Goal: Task Accomplishment & Management: Manage account settings

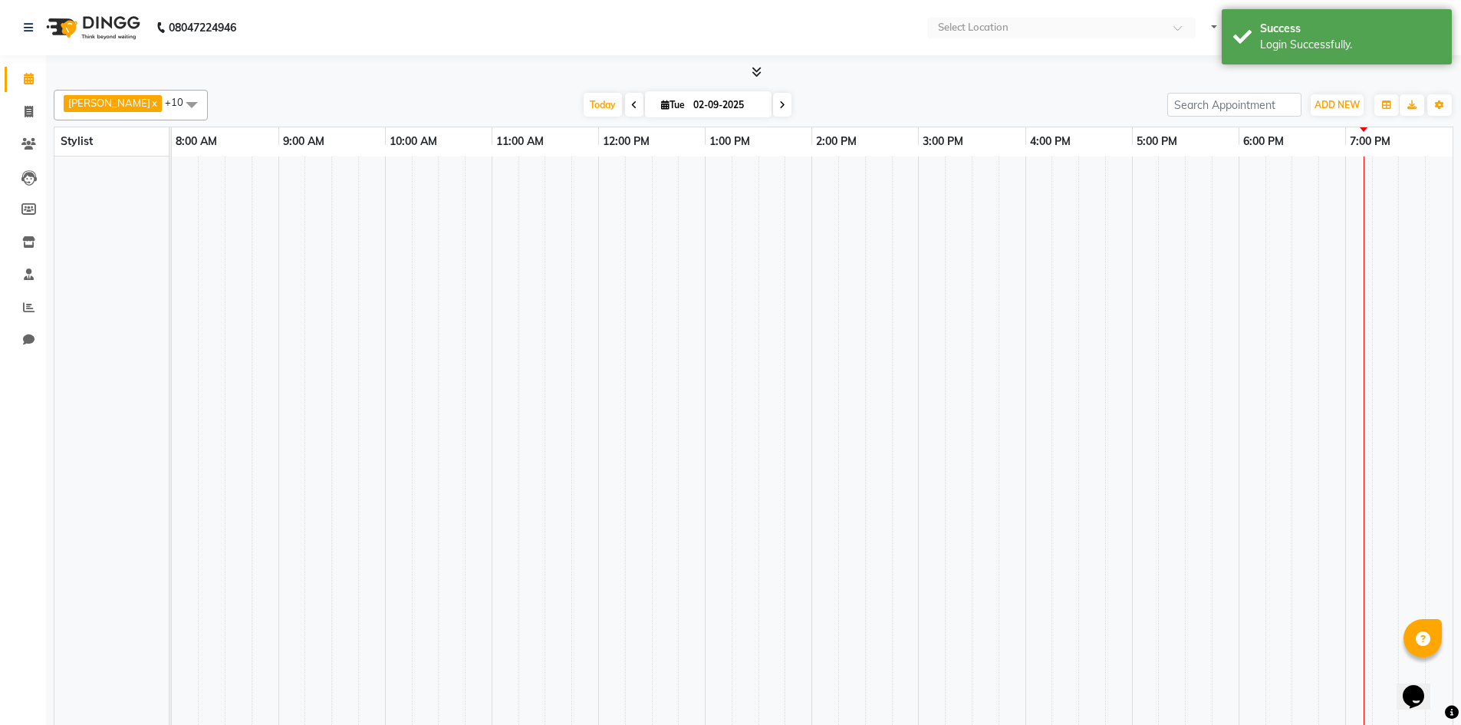
click at [789, 127] on div "1:00 PM" at bounding box center [759, 141] width 106 height 28
select select "en"
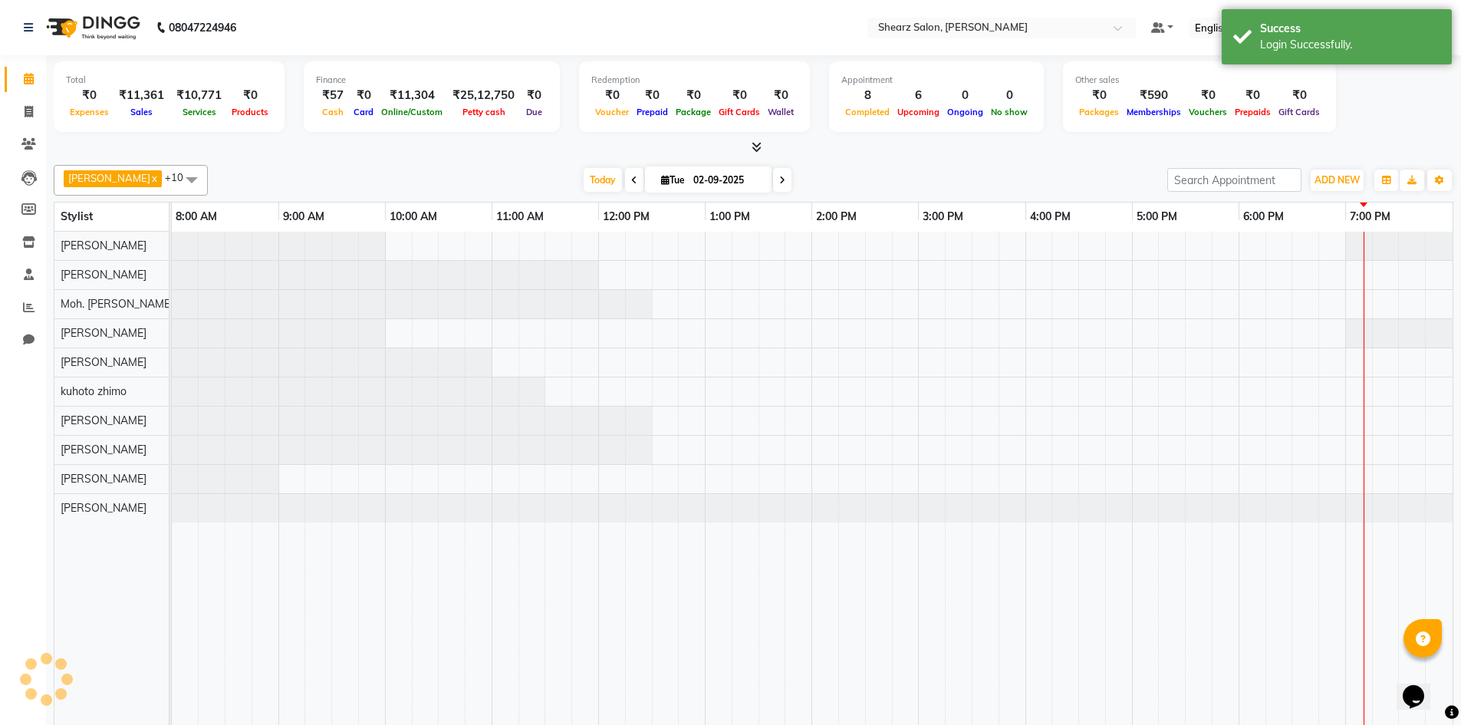
click at [1431, 31] on span "[PERSON_NAME] Manager" at bounding box center [1363, 28] width 138 height 16
click at [1401, 102] on link "Sign out" at bounding box center [1362, 106] width 140 height 24
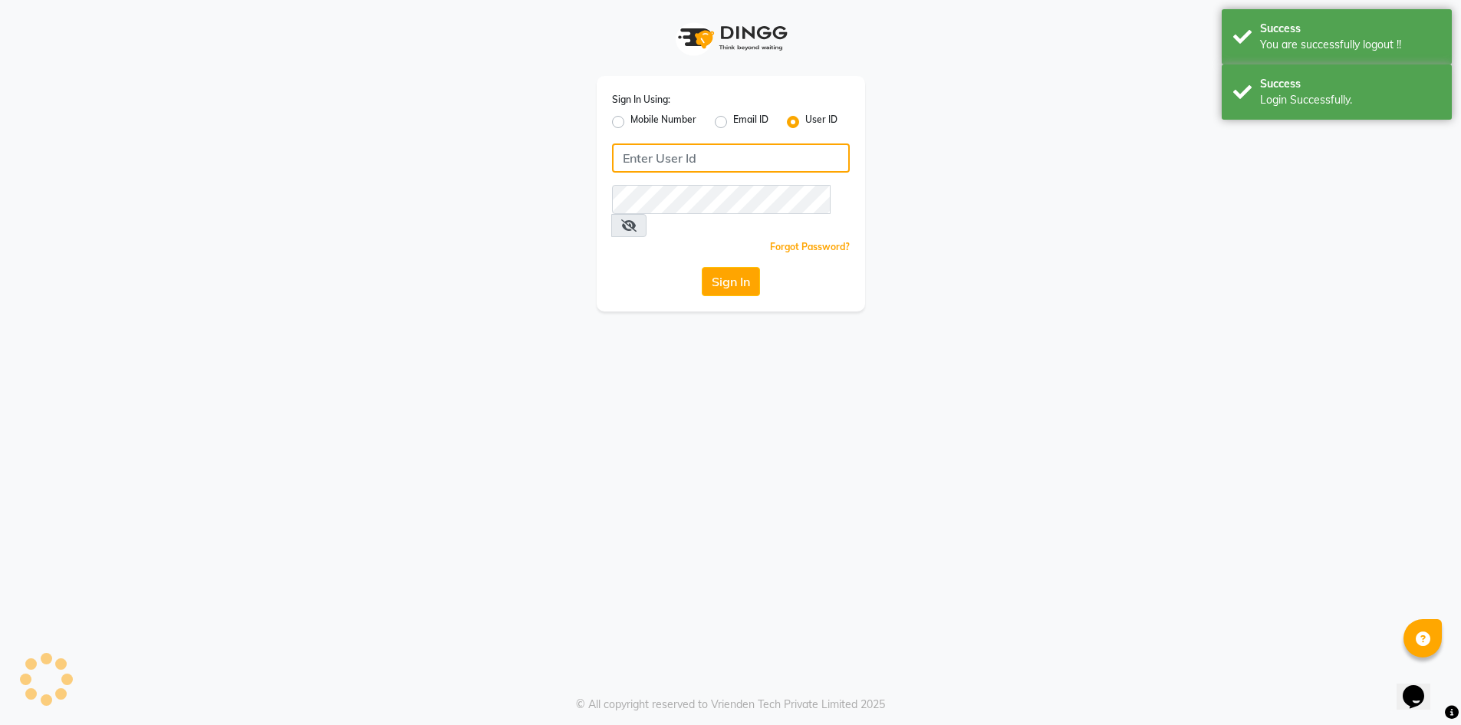
type input "7788994224"
click at [746, 163] on input "7788994224" at bounding box center [731, 157] width 238 height 29
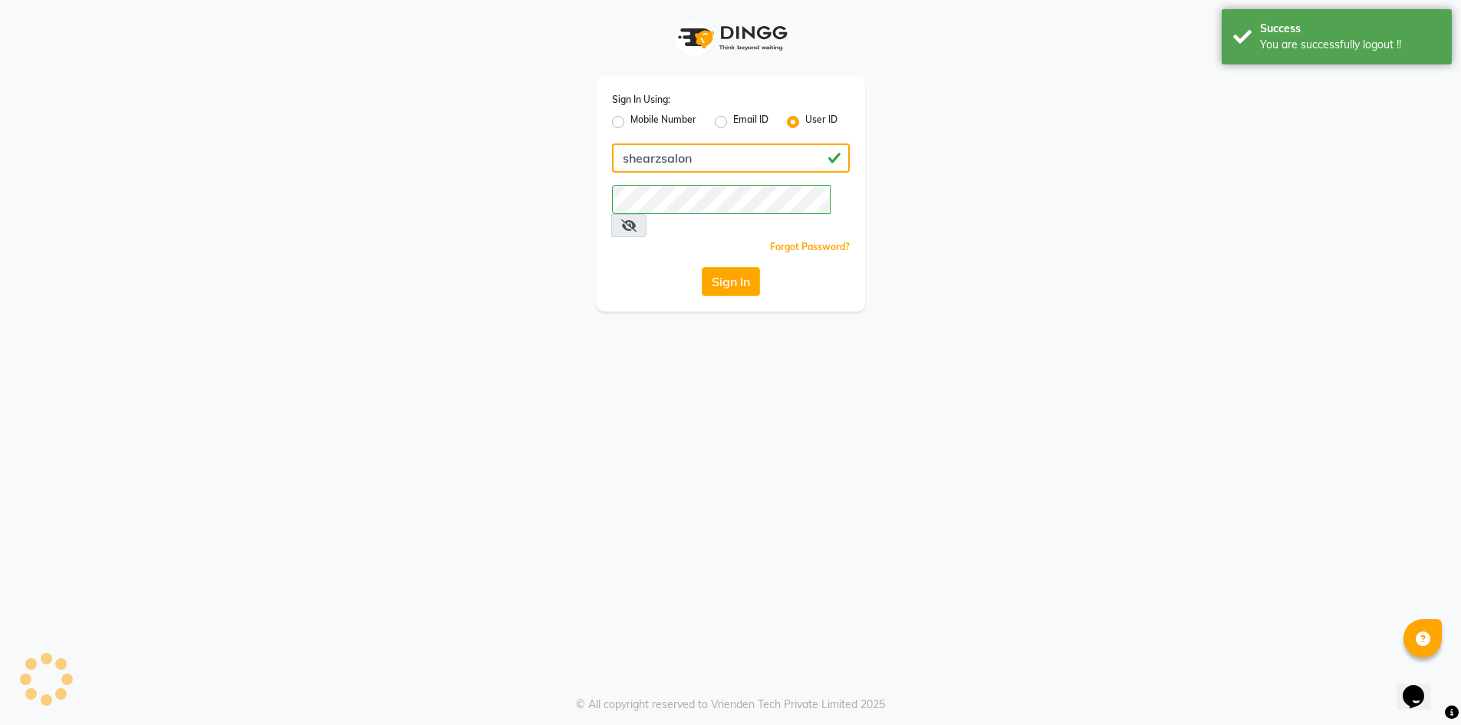
type input "shearzsalon"
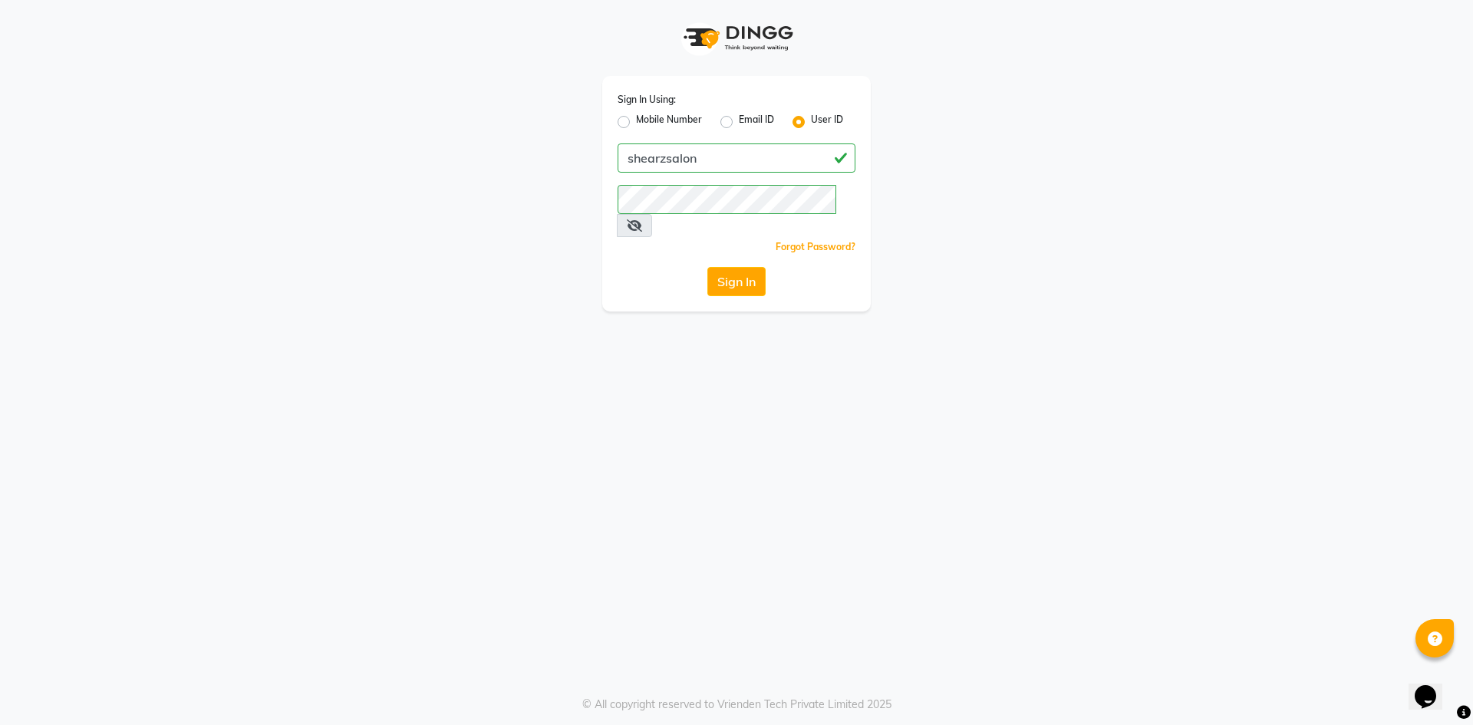
click at [608, 331] on div "Sign In Using: Mobile Number Email ID User ID shearzsalon Remember me Forgot Pa…" at bounding box center [736, 362] width 1473 height 725
click at [728, 267] on button "Sign In" at bounding box center [736, 281] width 58 height 29
